Goal: Task Accomplishment & Management: Manage account settings

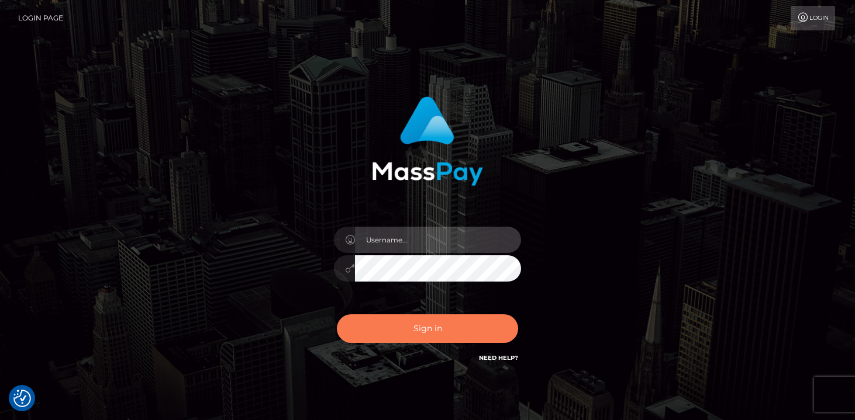
type input "mariolabugaj"
click at [409, 329] on button "Sign in" at bounding box center [427, 329] width 181 height 29
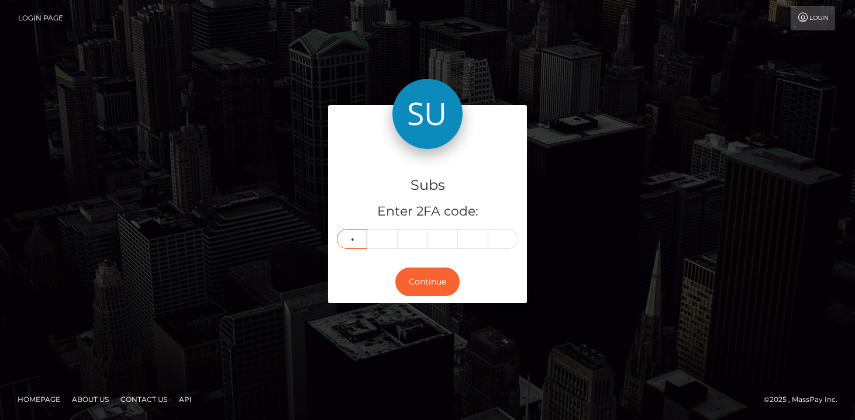
type input "6"
type input "2"
type input "3"
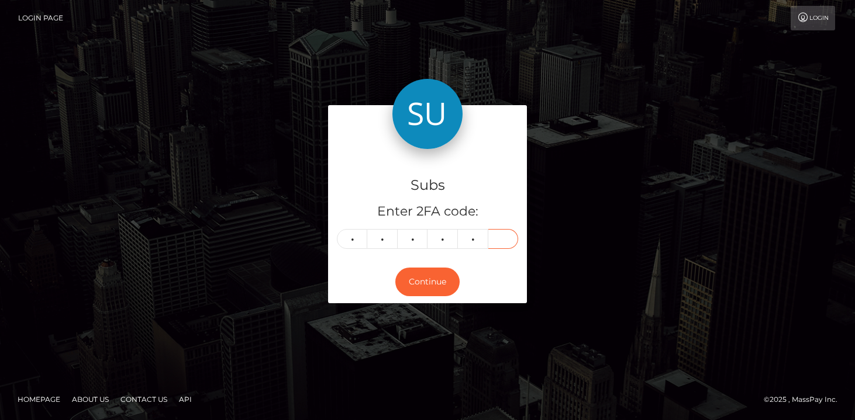
type input "7"
